Goal: Information Seeking & Learning: Learn about a topic

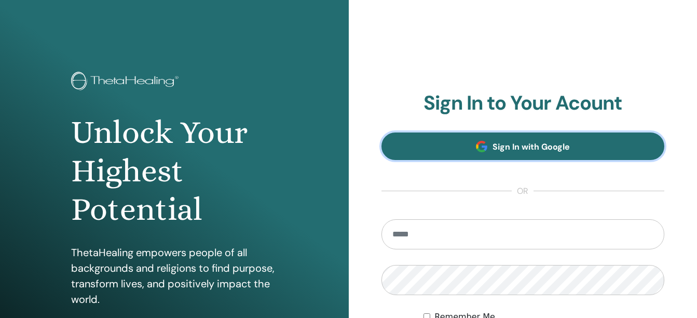
click at [510, 154] on link "Sign In with Google" at bounding box center [522, 146] width 283 height 28
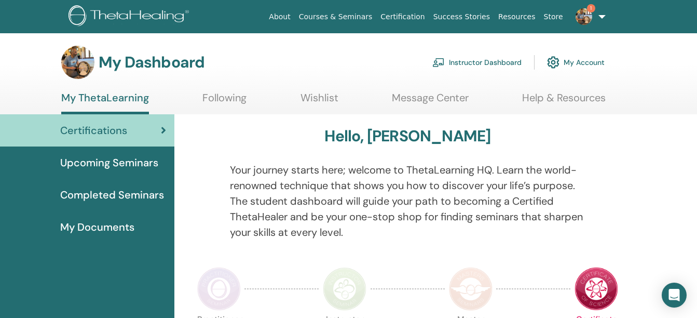
click at [585, 17] on img at bounding box center [584, 16] width 17 height 17
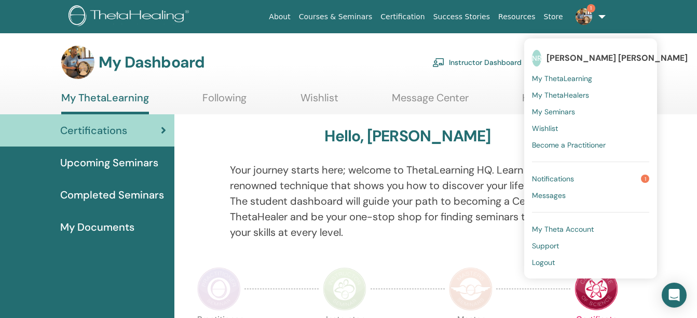
click at [551, 174] on span "Notifications" at bounding box center [553, 178] width 42 height 9
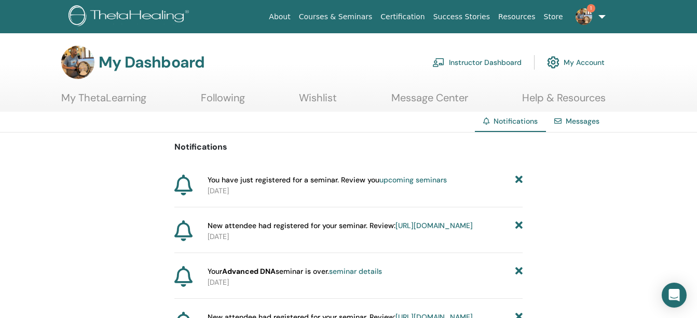
click at [102, 99] on link "My ThetaLearning" at bounding box center [103, 101] width 85 height 20
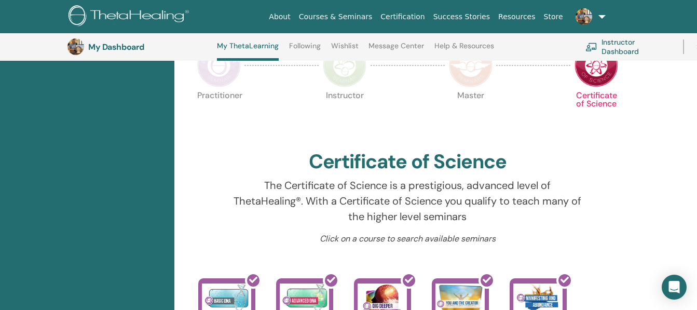
scroll to position [253, 0]
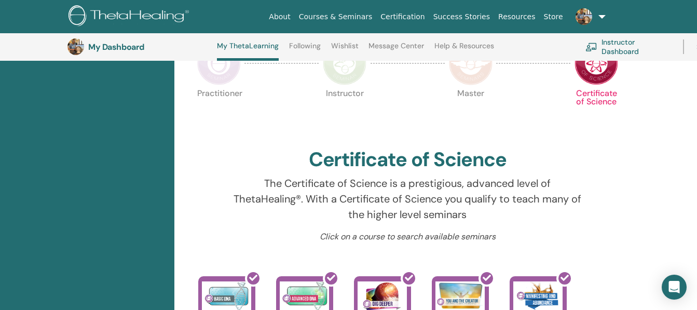
click at [355, 70] on img at bounding box center [345, 64] width 44 height 44
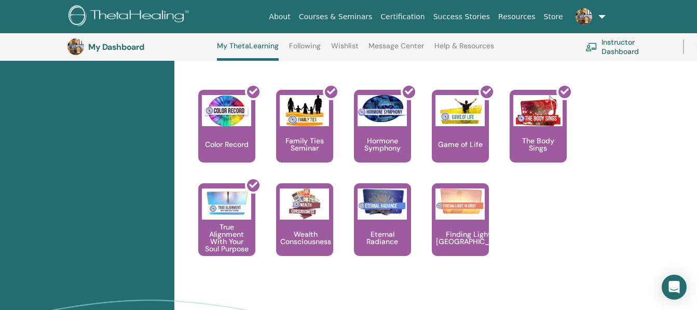
scroll to position [1136, 0]
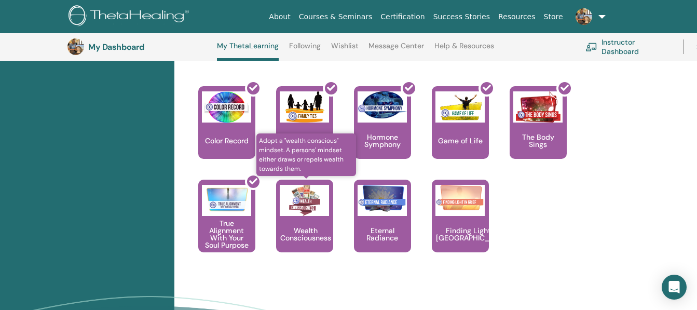
click at [316, 220] on div "Wealth Consciousness" at bounding box center [304, 216] width 57 height 73
